Goal: Navigation & Orientation: Find specific page/section

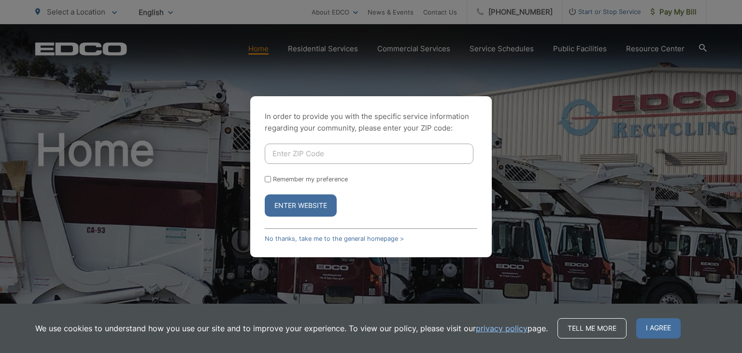
click at [439, 156] on input "Enter ZIP Code" at bounding box center [369, 153] width 209 height 20
type input "92021"
click at [267, 180] on input "Remember my preference" at bounding box center [268, 179] width 6 height 6
checkbox input "true"
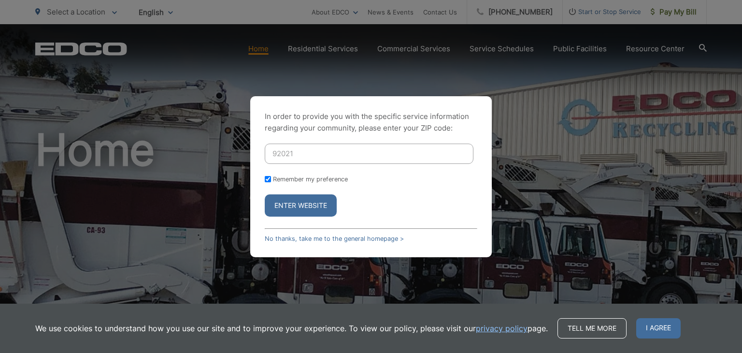
click at [313, 216] on button "Enter Website" at bounding box center [301, 205] width 72 height 22
click at [312, 212] on button "Enter Website" at bounding box center [301, 205] width 72 height 22
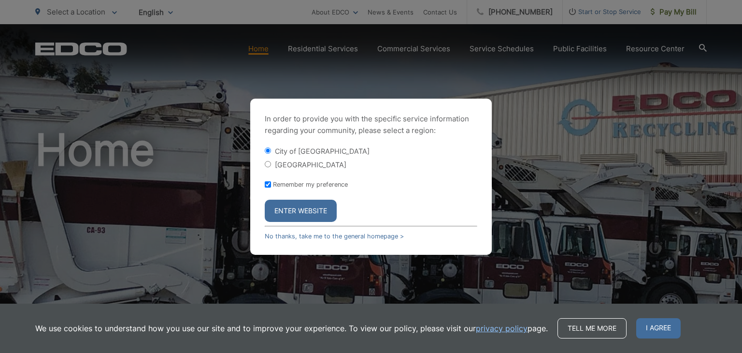
click at [269, 165] on input "[GEOGRAPHIC_DATA]" at bounding box center [268, 164] width 6 height 6
radio input "true"
click at [294, 214] on button "Enter Website" at bounding box center [301, 210] width 72 height 22
